Goal: Navigation & Orientation: Understand site structure

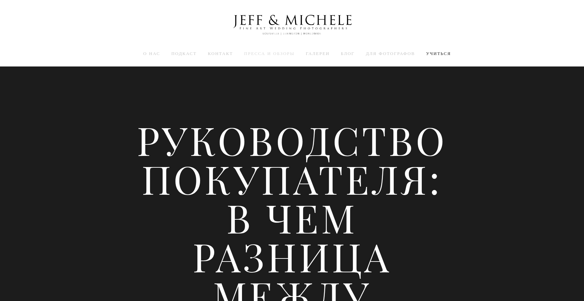
click at [260, 55] on font "Пресса и обзоры" at bounding box center [269, 53] width 50 height 6
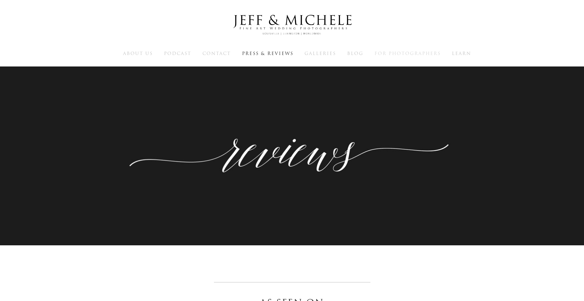
click at [415, 52] on span "For Photographers" at bounding box center [407, 53] width 66 height 6
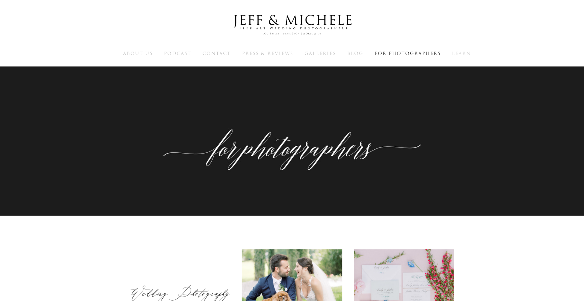
click at [461, 53] on span "Learn" at bounding box center [461, 53] width 19 height 6
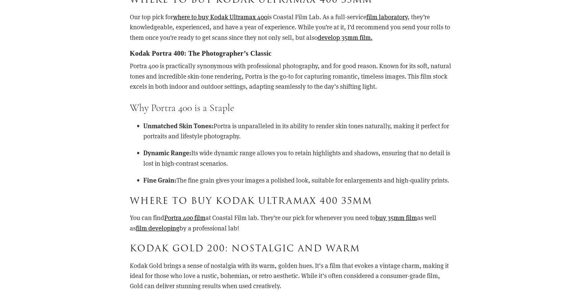
scroll to position [496, 0]
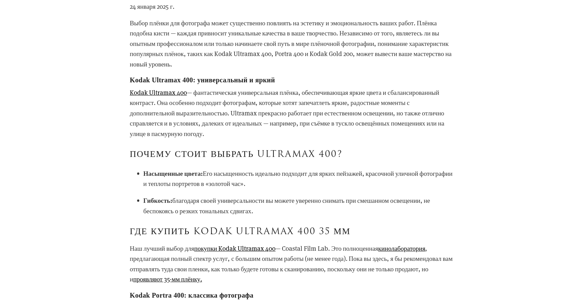
scroll to position [278, 0]
